Goal: Information Seeking & Learning: Compare options

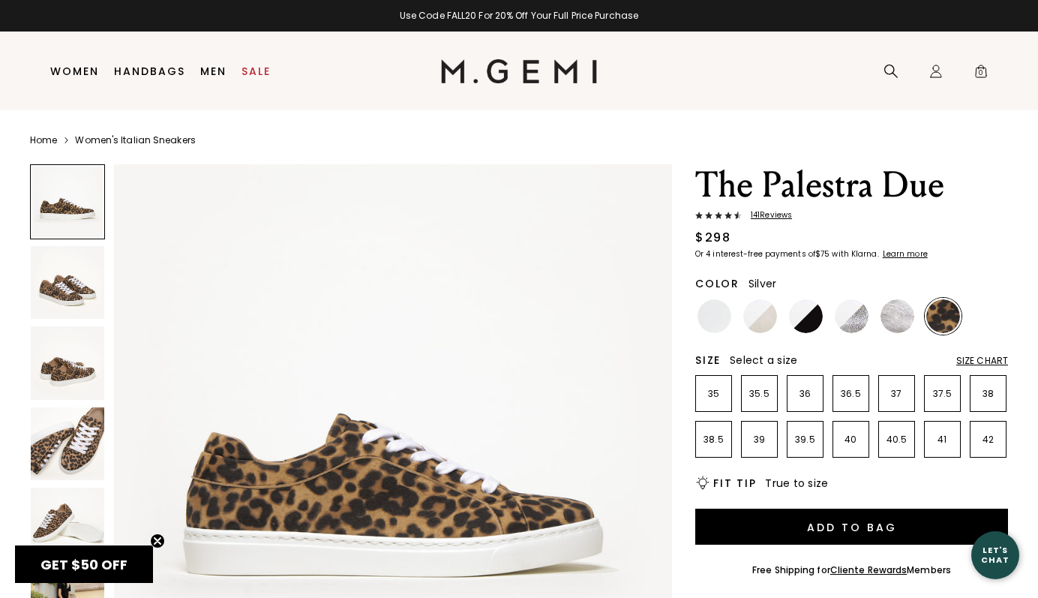
click at [900, 303] on img at bounding box center [897, 316] width 34 height 34
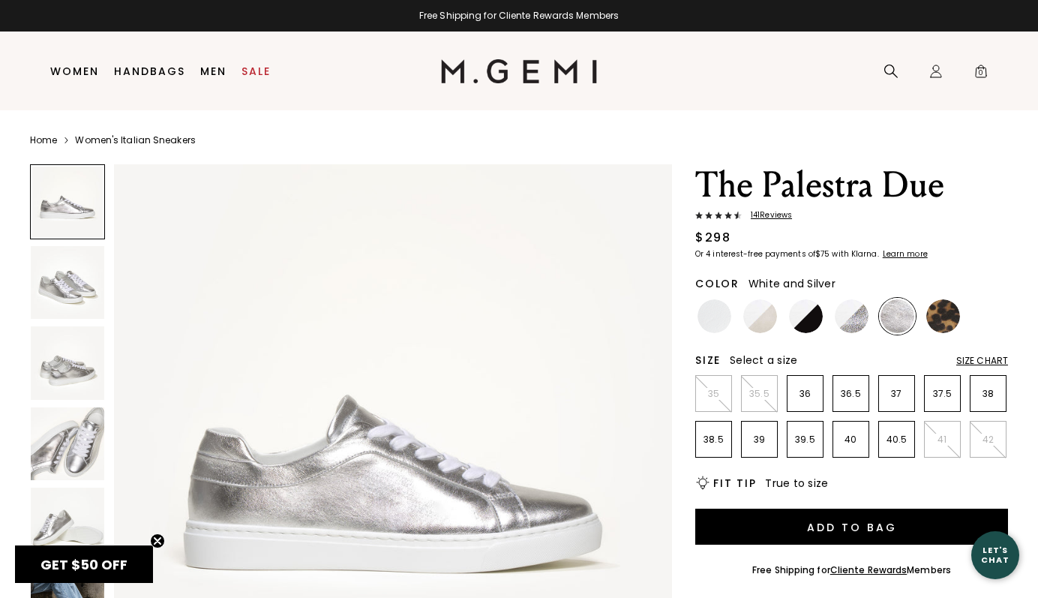
click at [859, 316] on img at bounding box center [851, 316] width 34 height 34
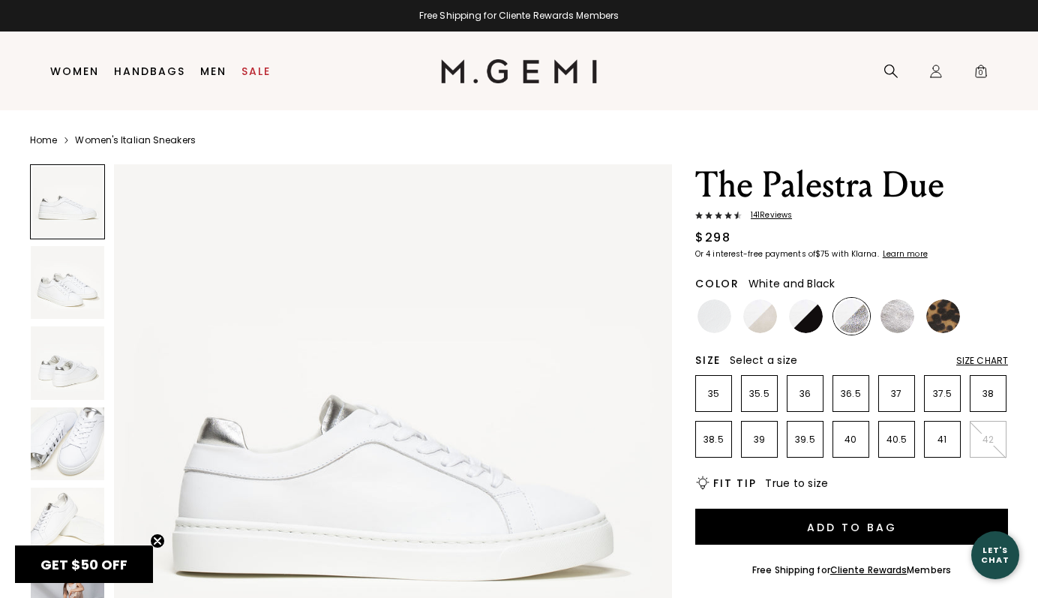
click at [809, 322] on img at bounding box center [806, 316] width 34 height 34
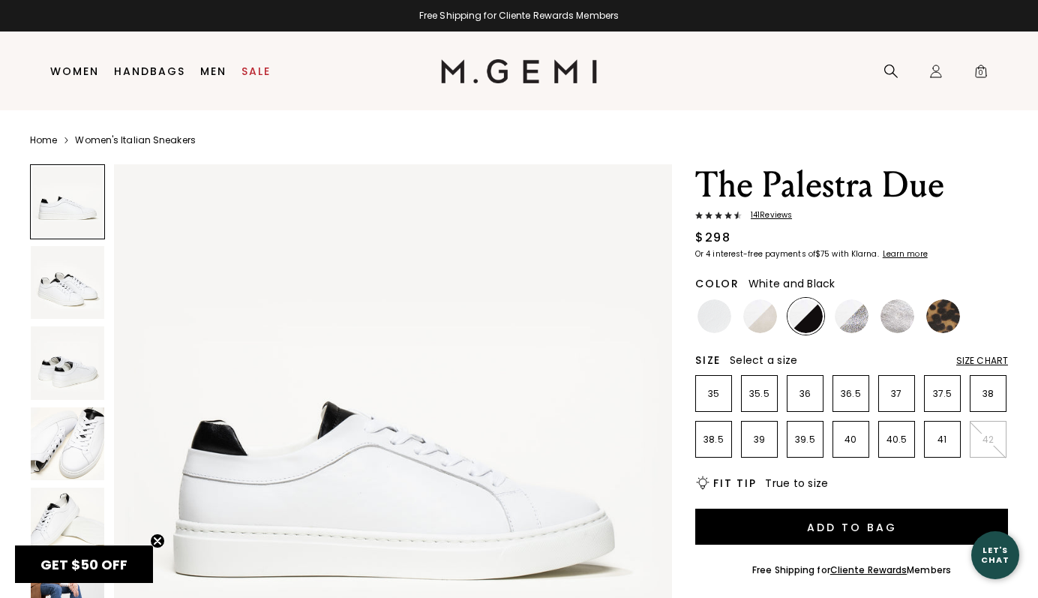
click at [38, 446] on img at bounding box center [67, 443] width 73 height 73
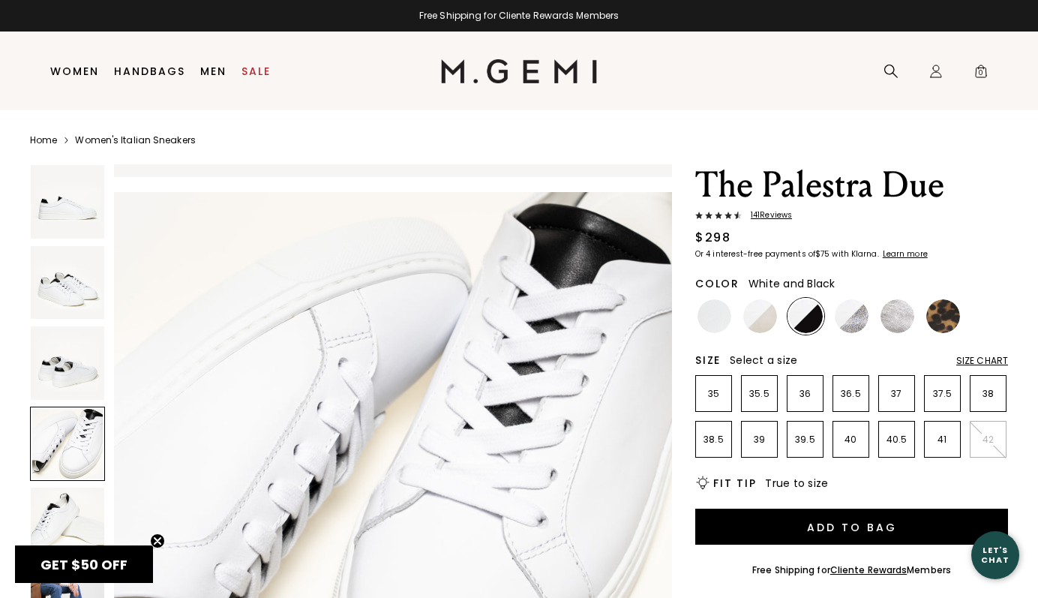
scroll to position [1720, 0]
